Goal: Information Seeking & Learning: Learn about a topic

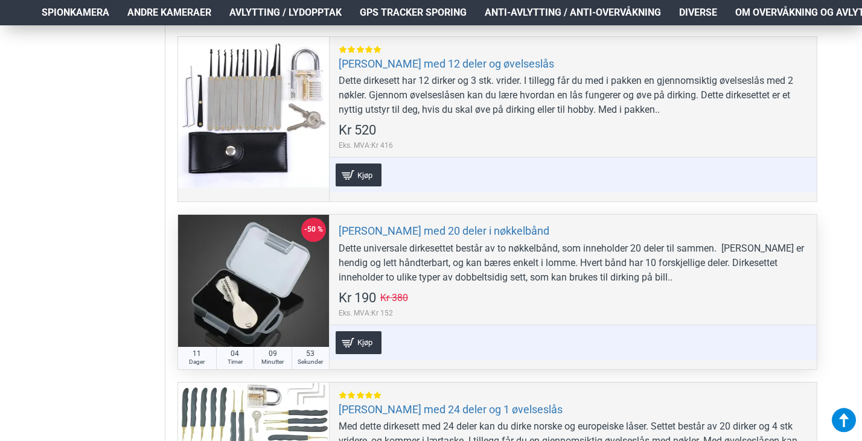
scroll to position [423, 0]
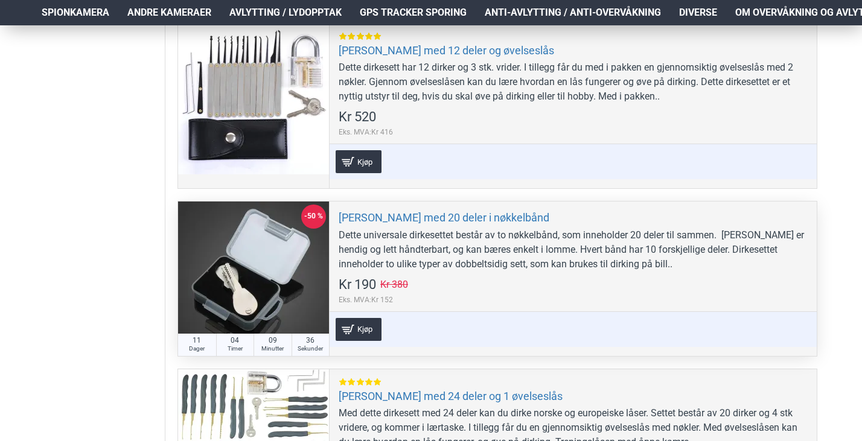
click at [262, 258] on div at bounding box center [253, 277] width 151 height 151
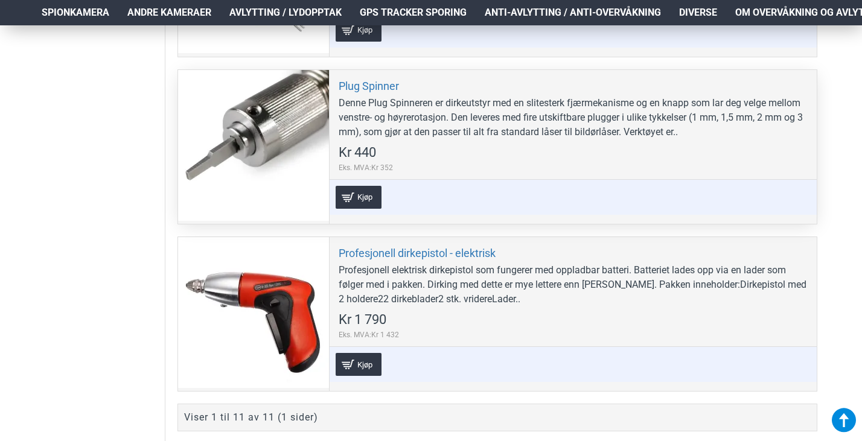
scroll to position [2053, 0]
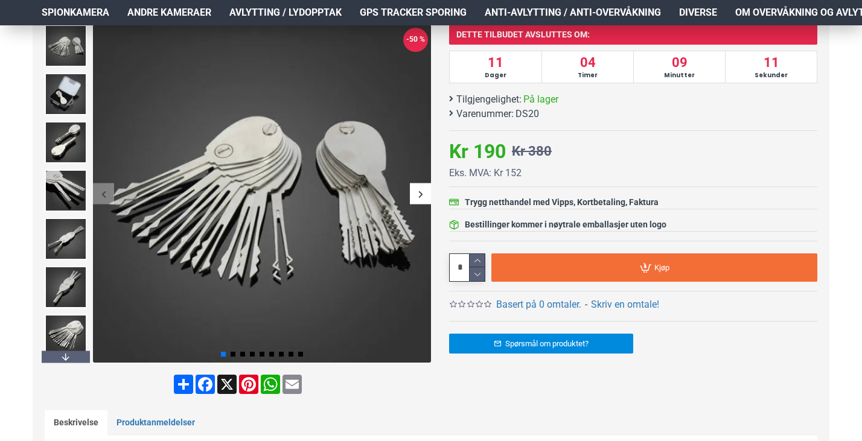
scroll to position [181, 0]
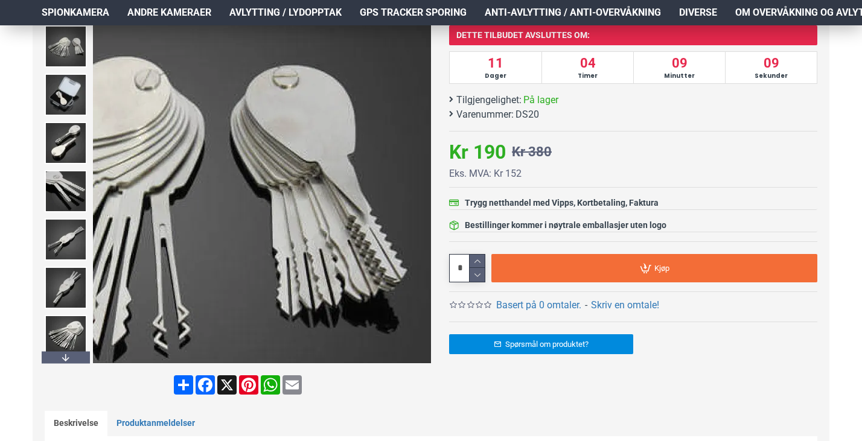
click at [425, 194] on div "Next slide" at bounding box center [420, 194] width 21 height 21
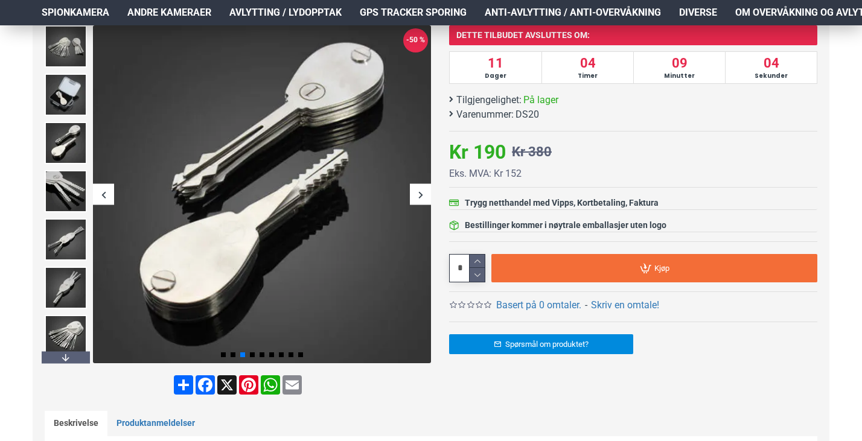
click at [420, 191] on div "Next slide" at bounding box center [420, 194] width 21 height 21
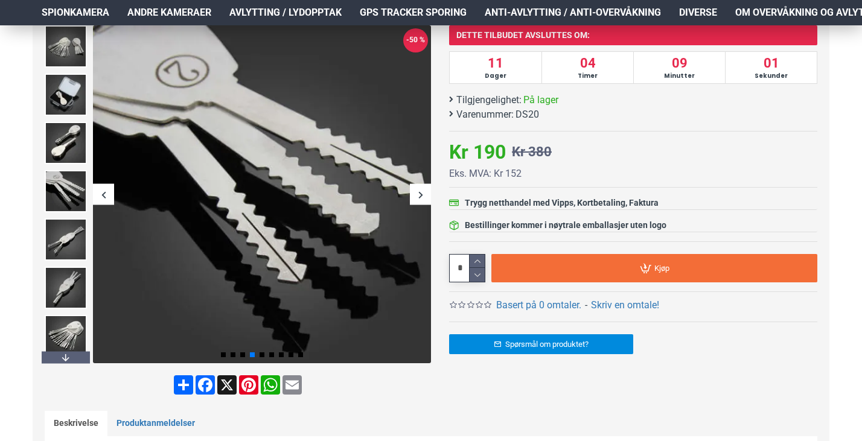
click at [420, 191] on div "Next slide" at bounding box center [420, 194] width 21 height 21
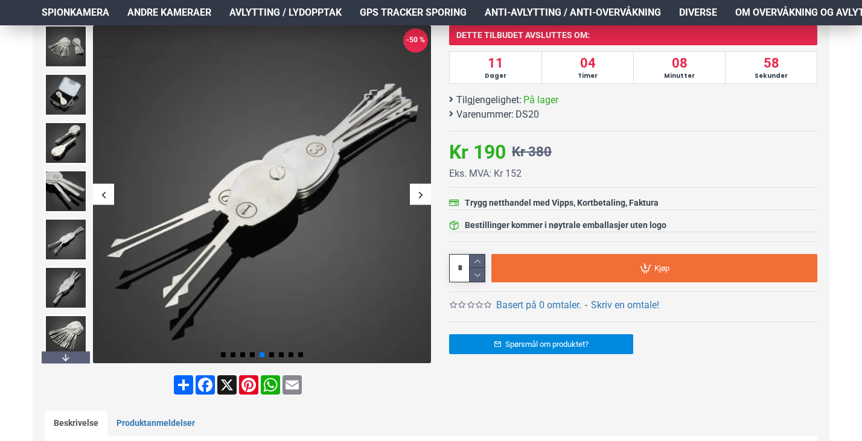
click at [420, 191] on div "Next slide" at bounding box center [420, 194] width 21 height 21
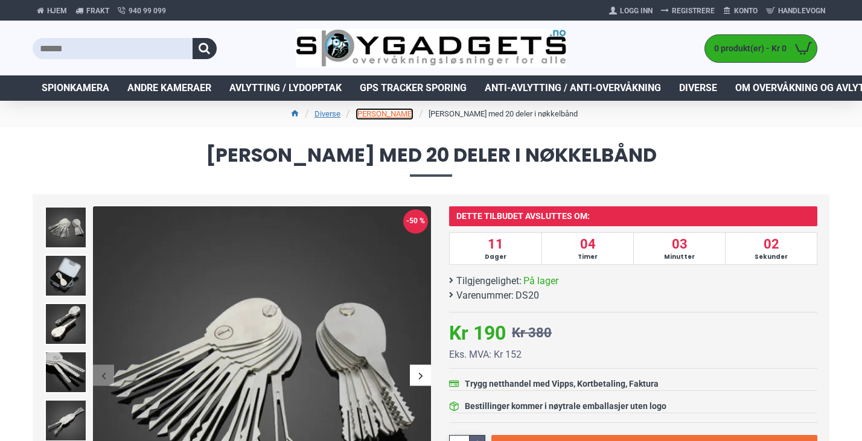
click at [397, 114] on link "[PERSON_NAME]" at bounding box center [385, 114] width 58 height 12
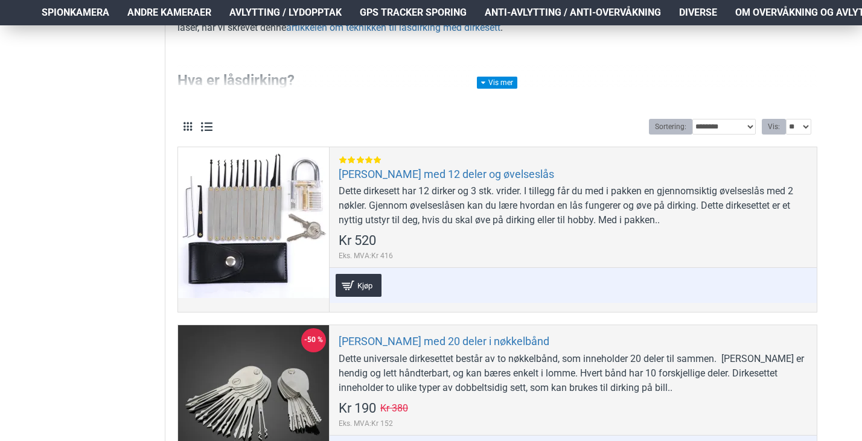
scroll to position [302, 0]
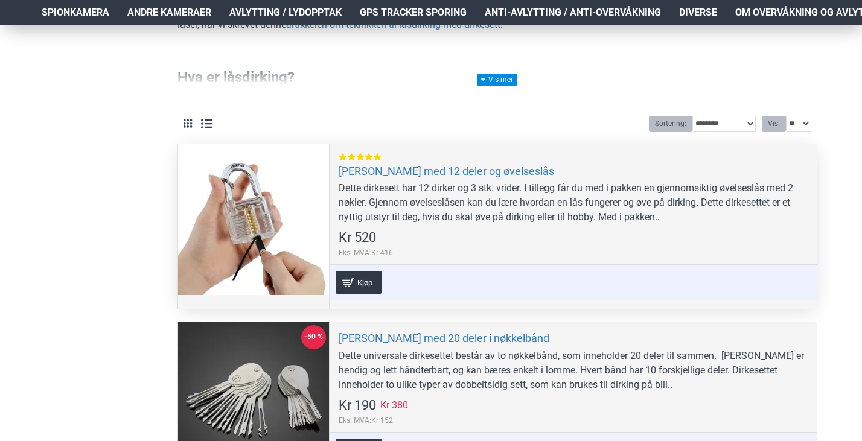
click at [254, 216] on div at bounding box center [253, 219] width 151 height 151
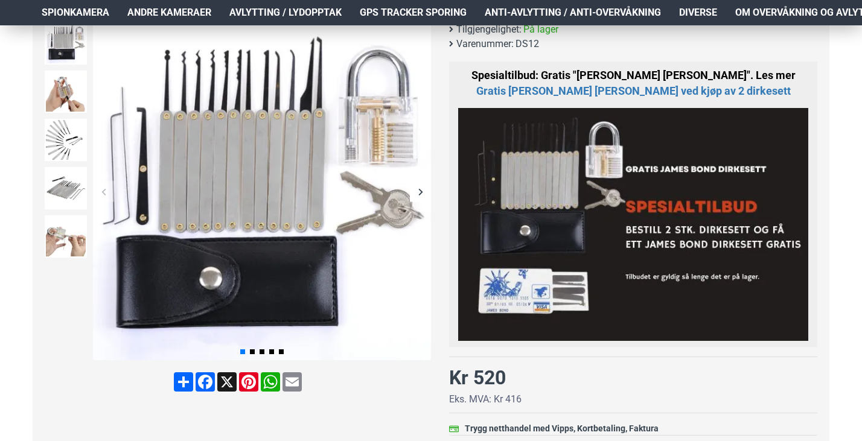
scroll to position [181, 0]
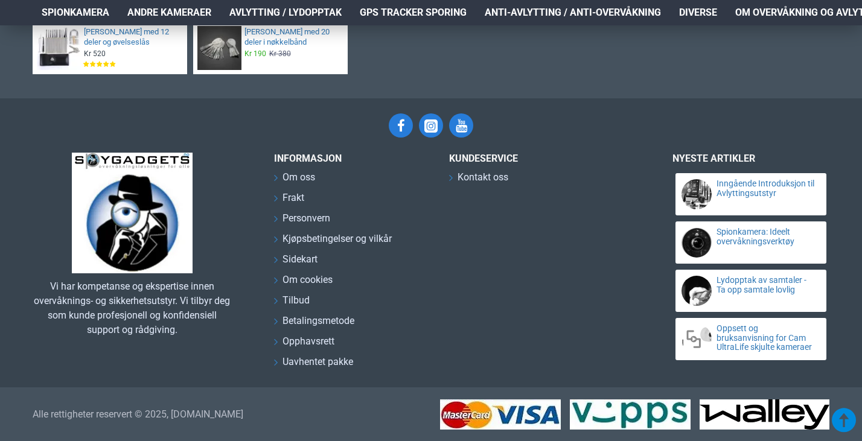
scroll to position [3684, 0]
